Goal: Communication & Community: Ask a question

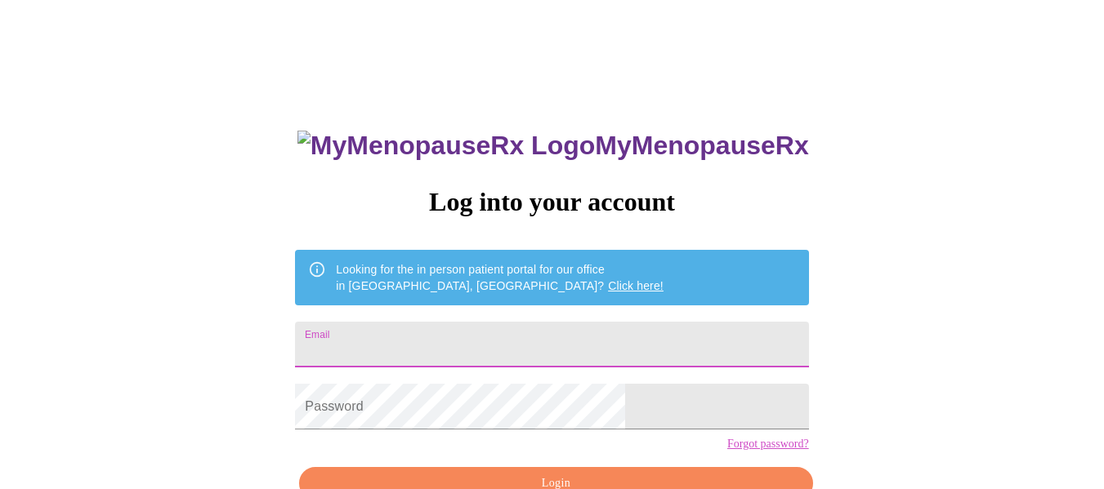
click at [453, 343] on input "Email" at bounding box center [551, 345] width 513 height 46
type input "[EMAIL_ADDRESS][DOMAIN_NAME]"
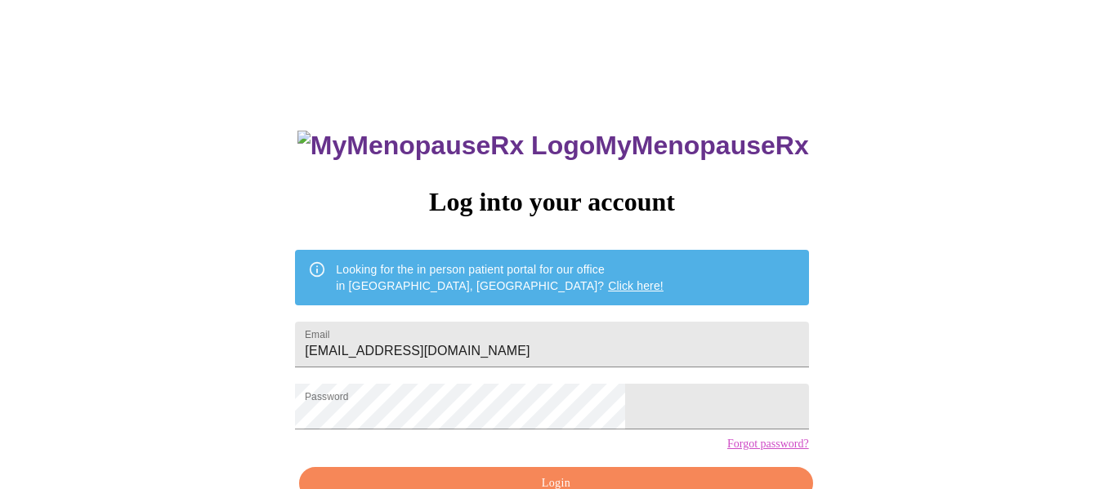
click at [727, 451] on link "Forgot password?" at bounding box center [768, 444] width 82 height 13
click at [596, 346] on input "Email" at bounding box center [551, 345] width 513 height 46
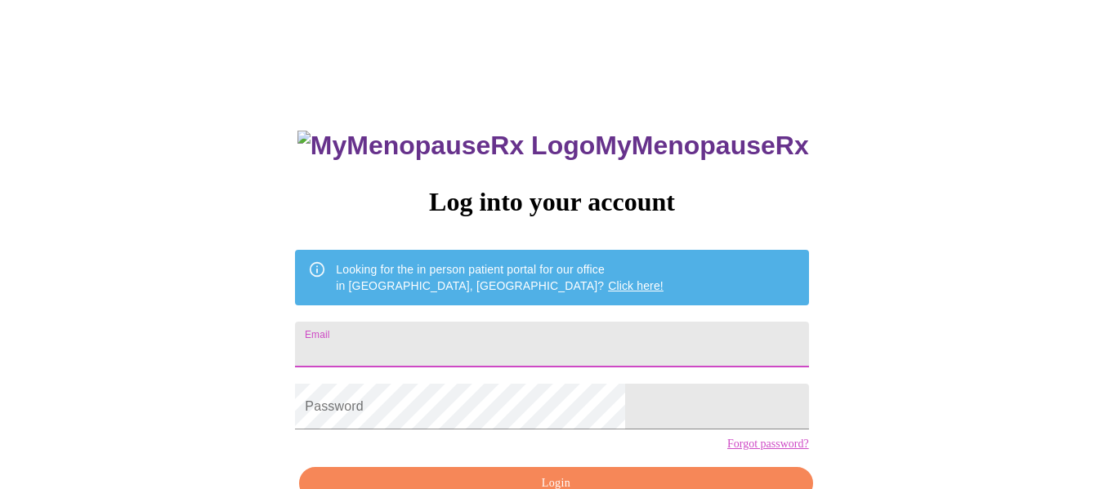
click at [593, 333] on input "Email" at bounding box center [551, 345] width 513 height 46
type input "[EMAIL_ADDRESS][DOMAIN_NAME]"
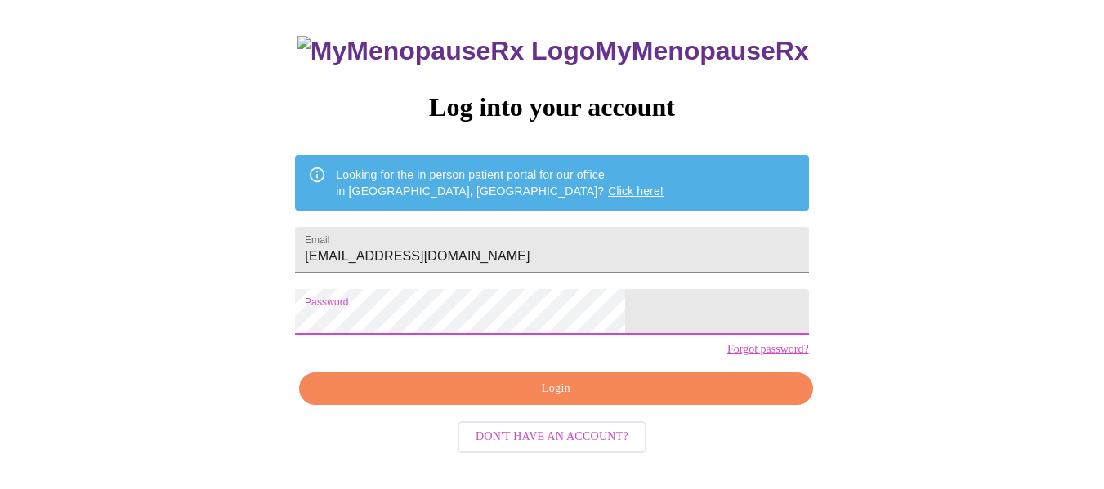
scroll to position [96, 0]
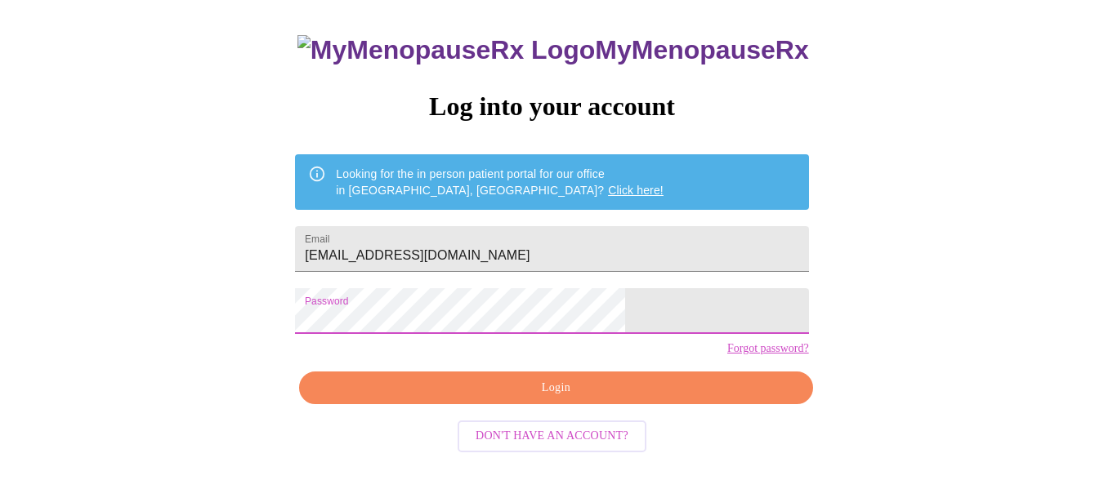
click at [591, 399] on span "Login" at bounding box center [555, 388] width 475 height 20
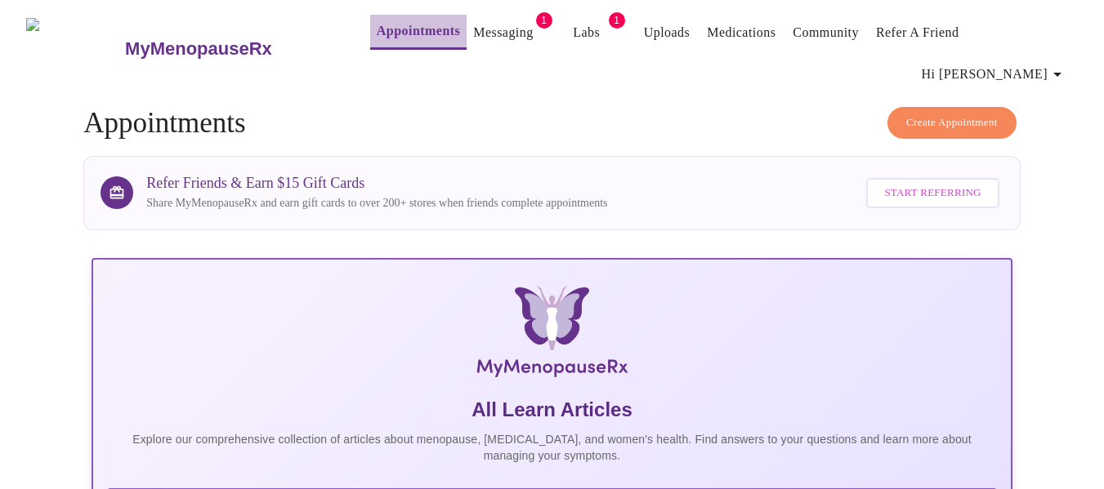
click at [390, 29] on link "Appointments" at bounding box center [418, 31] width 83 height 23
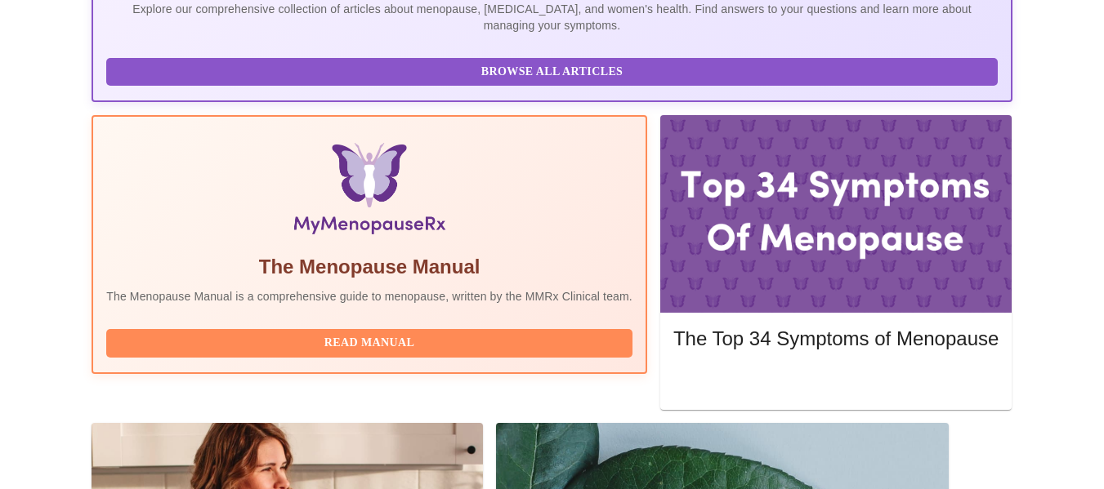
scroll to position [408, 0]
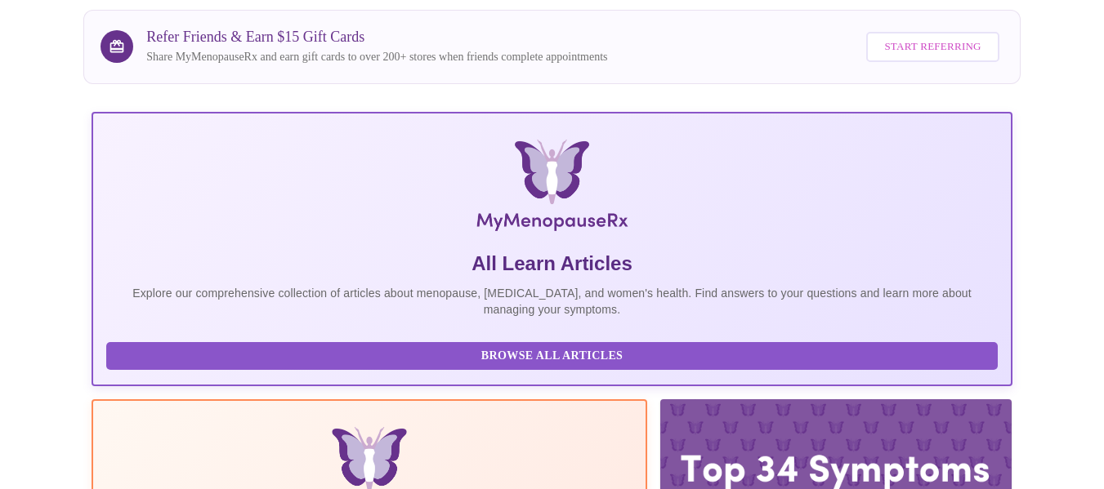
scroll to position [0, 0]
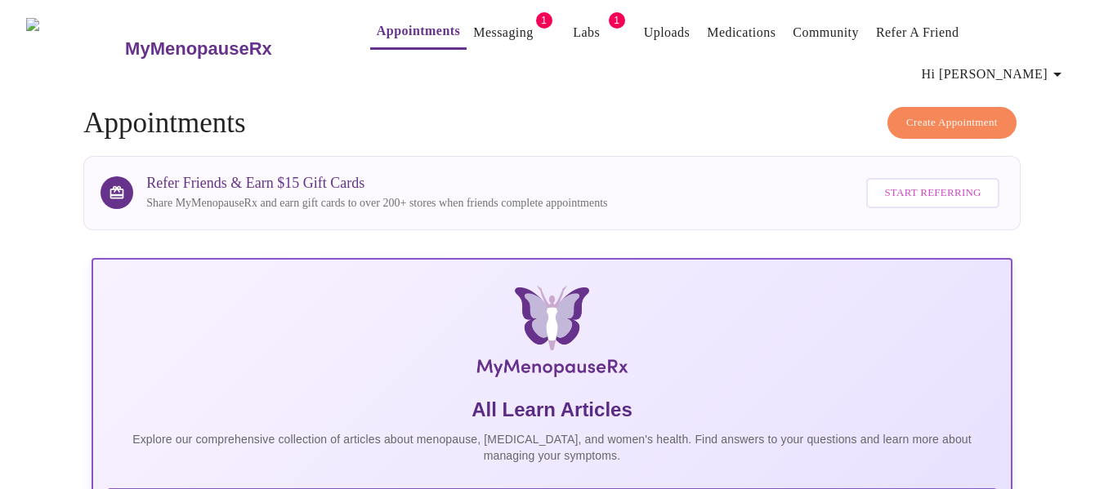
click at [473, 33] on link "Messaging" at bounding box center [503, 32] width 60 height 23
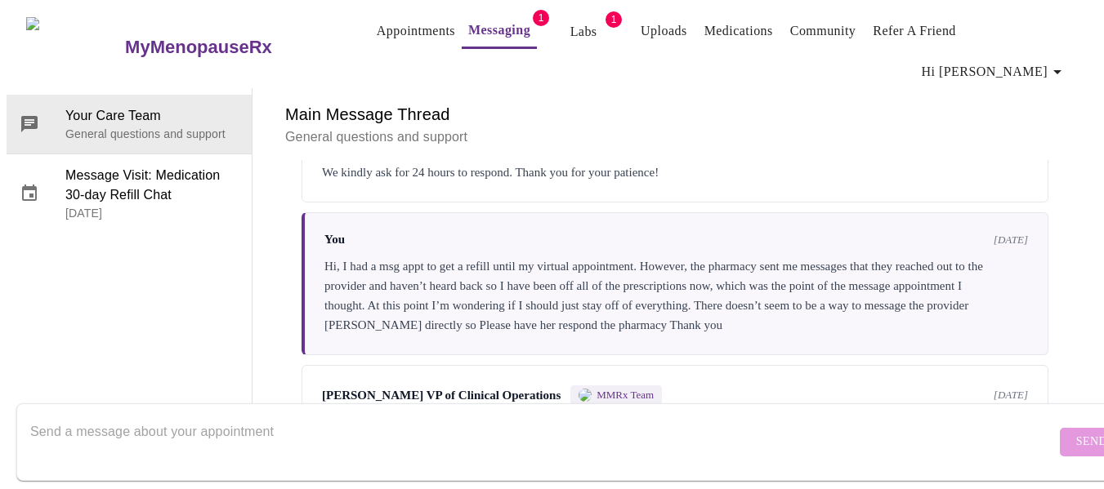
scroll to position [2156, 0]
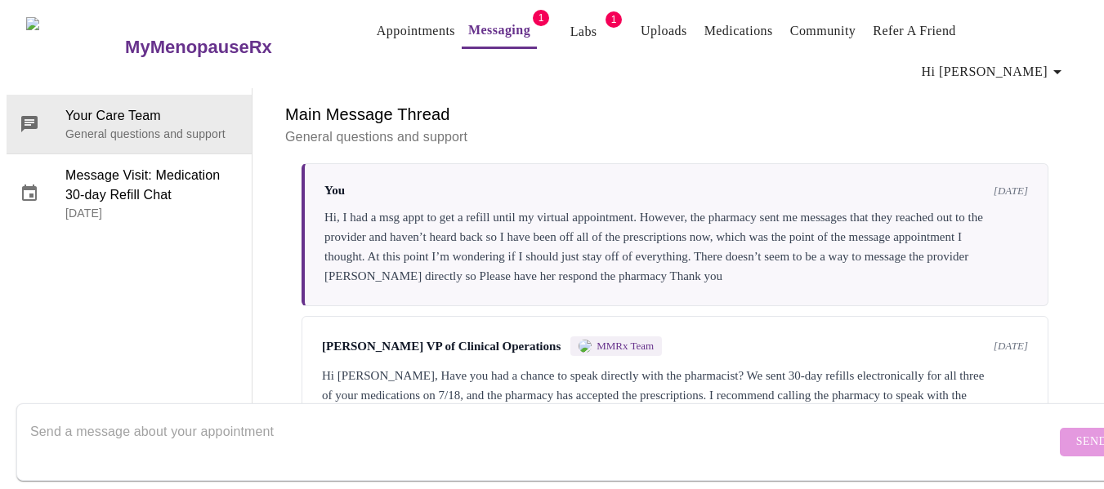
click at [367, 417] on textarea "Send a message about your appointment" at bounding box center [542, 442] width 1025 height 52
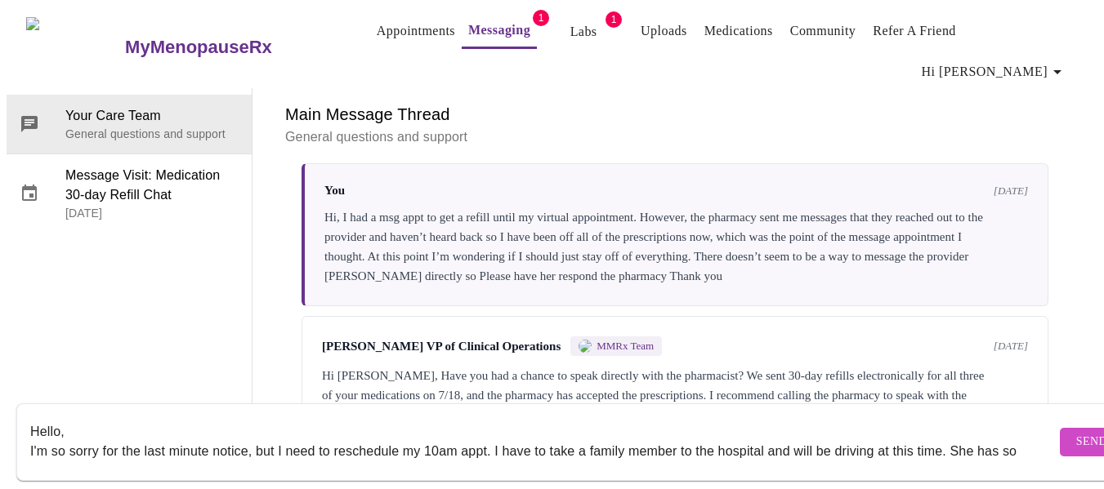
scroll to position [11, 0]
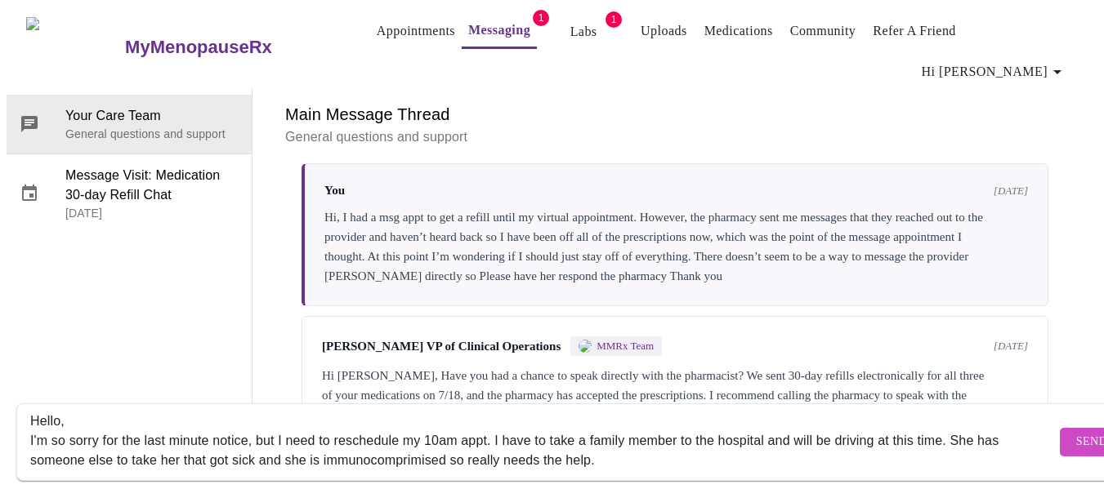
click at [767, 425] on textarea "Hello, I'm so sorry for the last minute notice, but I need to reschedule my 10a…" at bounding box center [542, 442] width 1025 height 52
click at [849, 444] on textarea "Hello, I'm so sorry for the last minute notice, but I need to reschedule my 10a…" at bounding box center [542, 442] width 1025 height 52
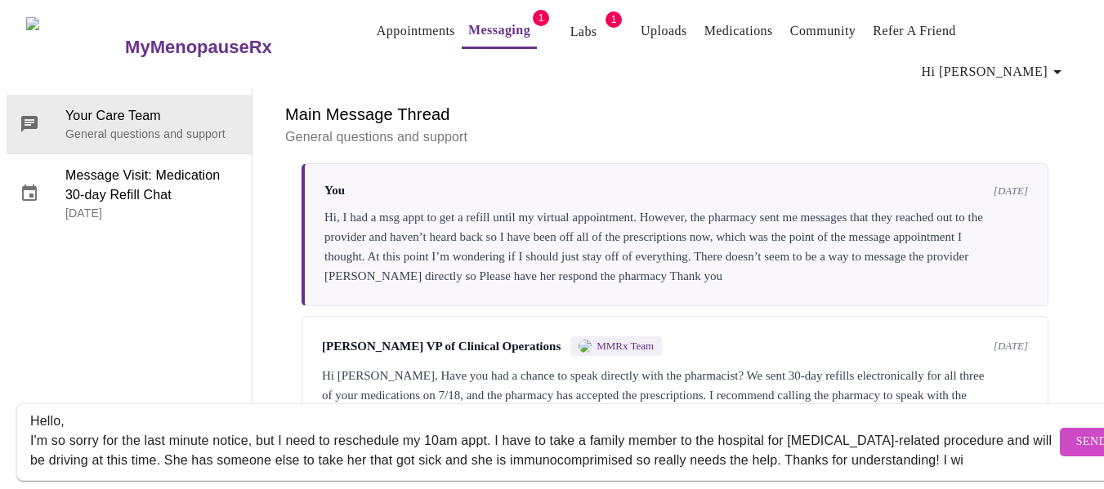
scroll to position [30, 0]
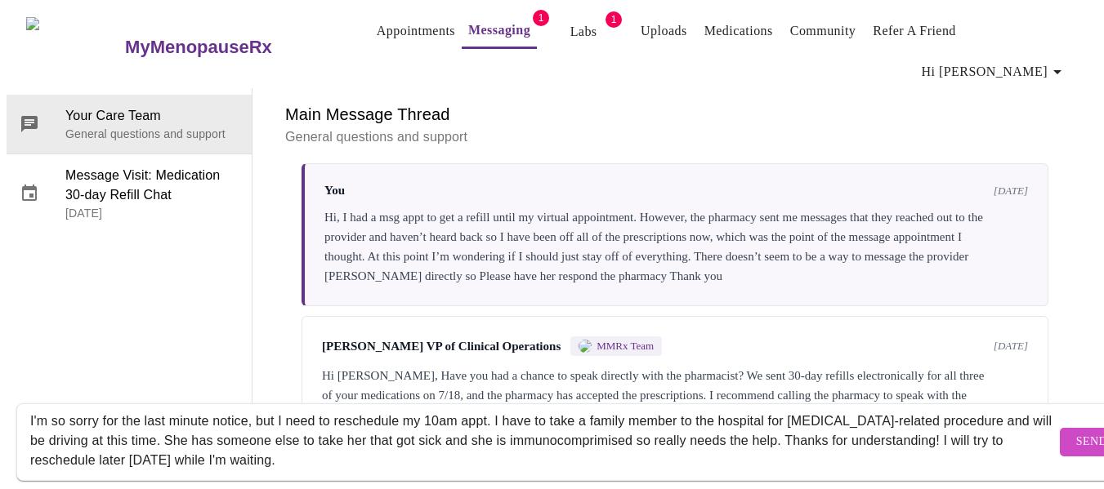
type textarea "Hello, I'm so sorry for the last minute notice, but I need to reschedule my 10a…"
click at [1076, 432] on span "Send" at bounding box center [1091, 442] width 31 height 20
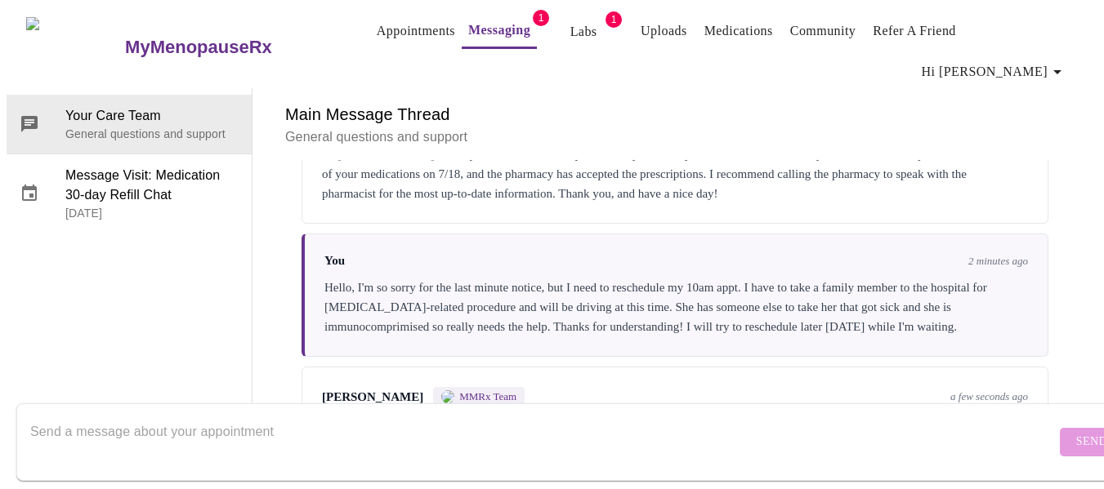
scroll to position [2435, 0]
